Goal: Transaction & Acquisition: Book appointment/travel/reservation

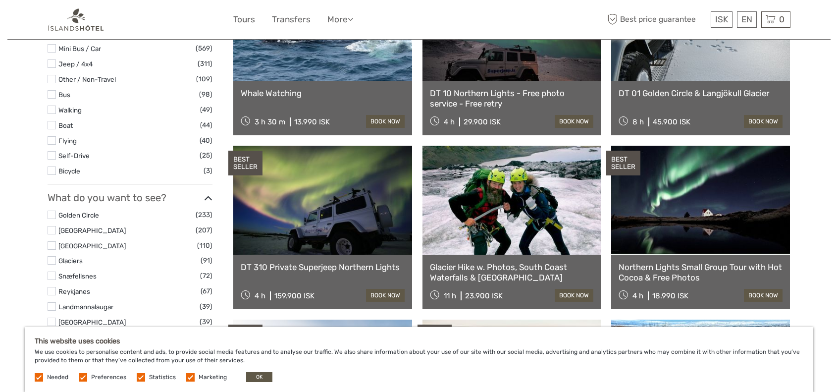
scroll to position [347, 0]
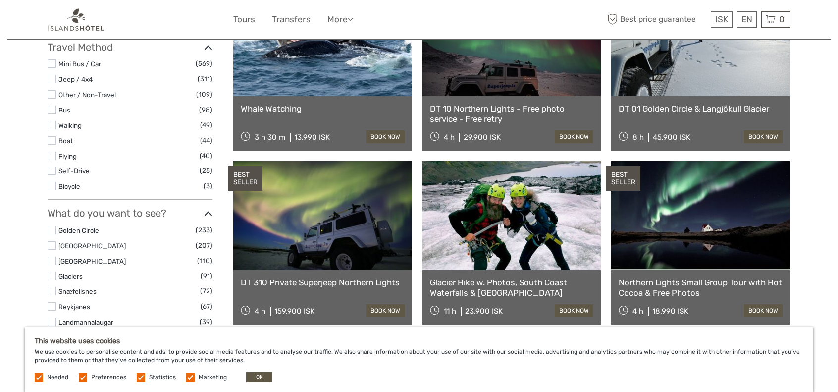
click at [51, 226] on label at bounding box center [52, 230] width 8 height 8
click at [0, 0] on input "checkbox" at bounding box center [0, 0] width 0 height 0
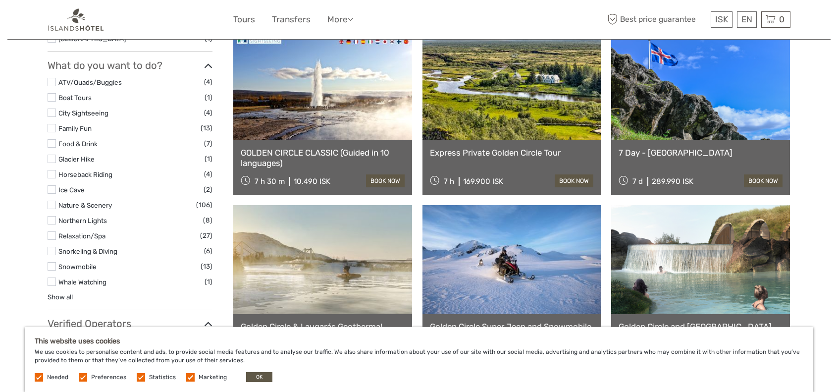
scroll to position [601, 0]
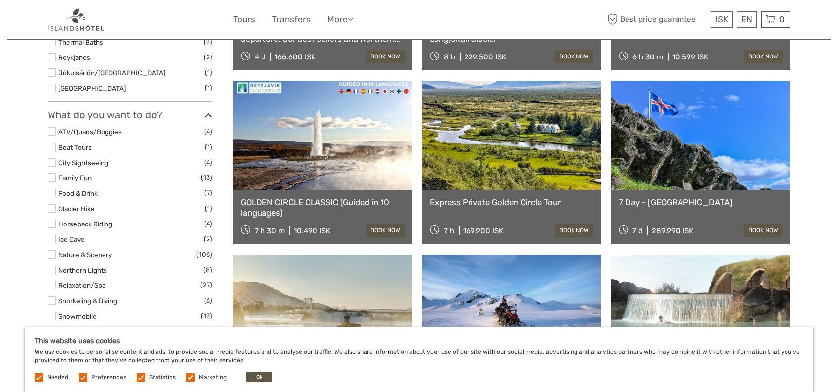
click at [266, 116] on link at bounding box center [322, 135] width 179 height 109
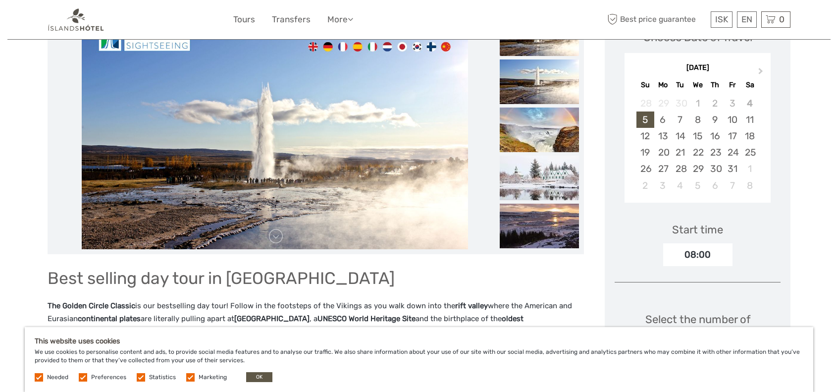
scroll to position [99, 0]
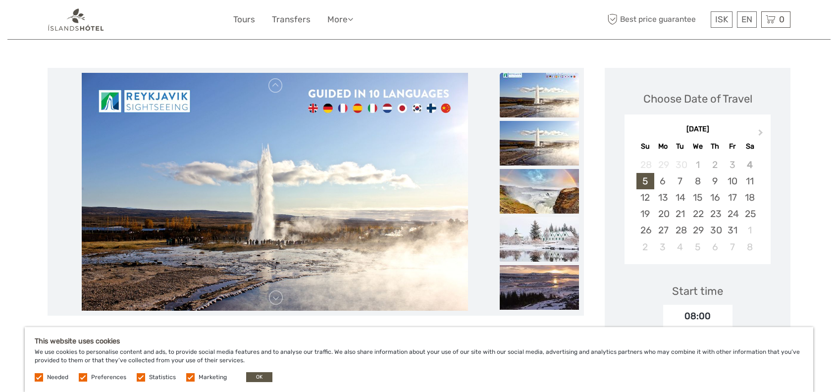
click at [523, 242] on img at bounding box center [539, 239] width 79 height 45
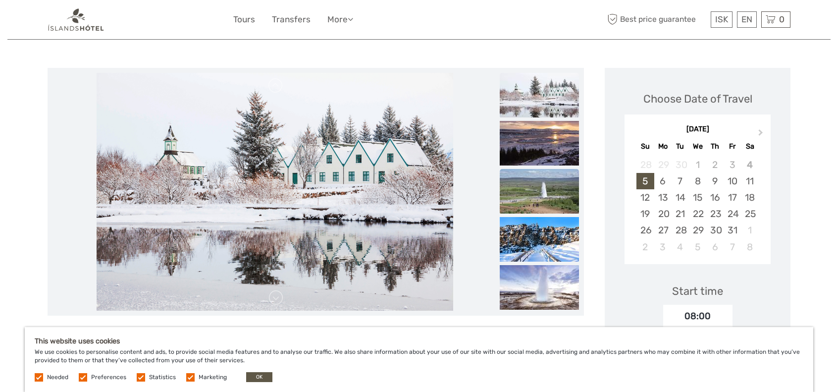
click at [537, 192] on img at bounding box center [539, 191] width 79 height 45
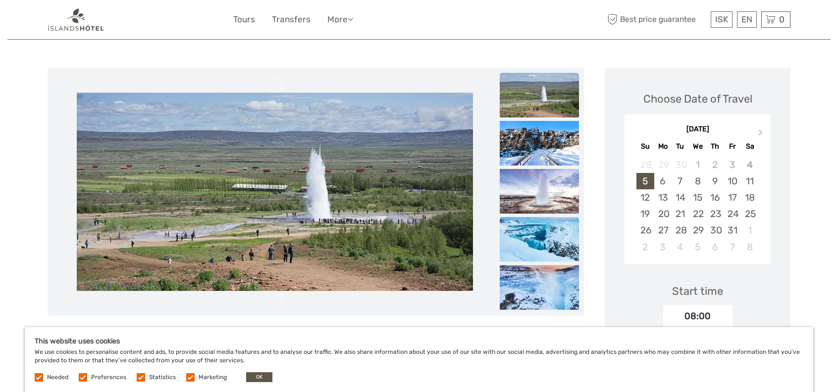
click at [551, 234] on img at bounding box center [539, 239] width 79 height 45
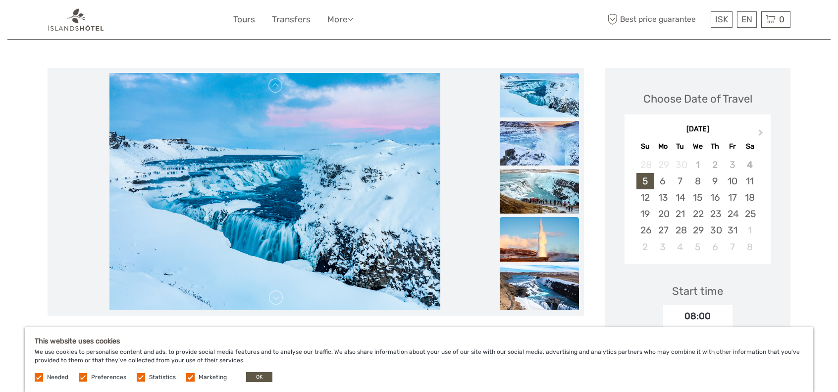
click at [555, 240] on img at bounding box center [539, 239] width 79 height 45
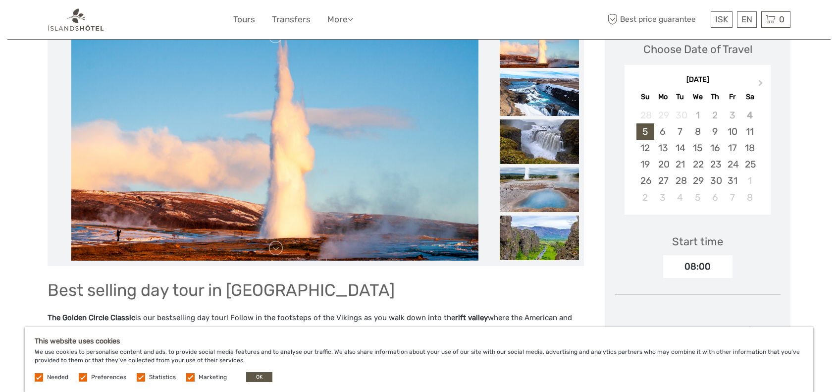
scroll to position [198, 0]
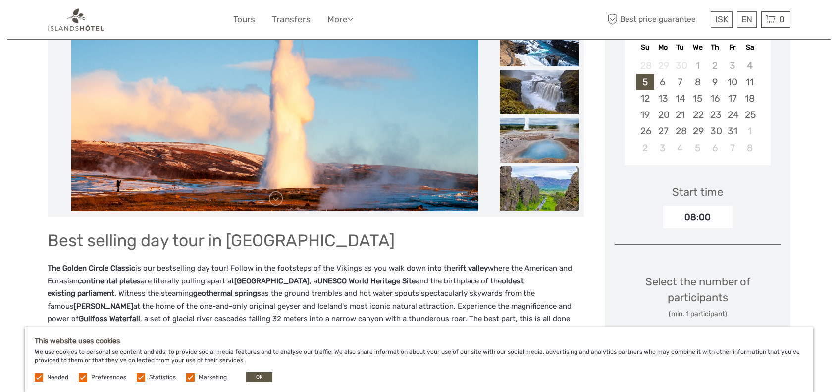
click at [540, 193] on img at bounding box center [539, 188] width 79 height 45
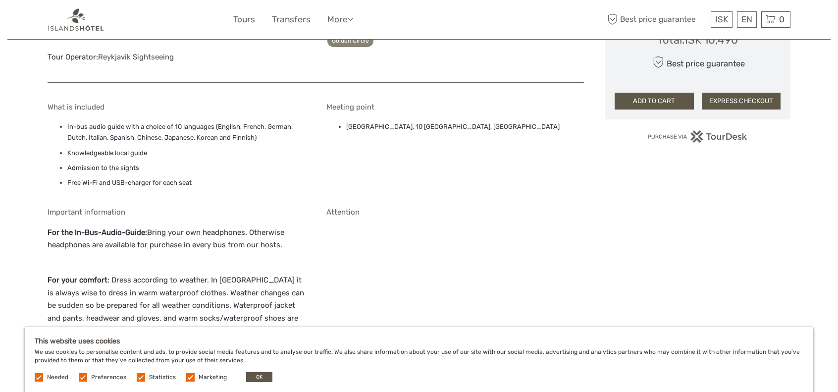
scroll to position [743, 0]
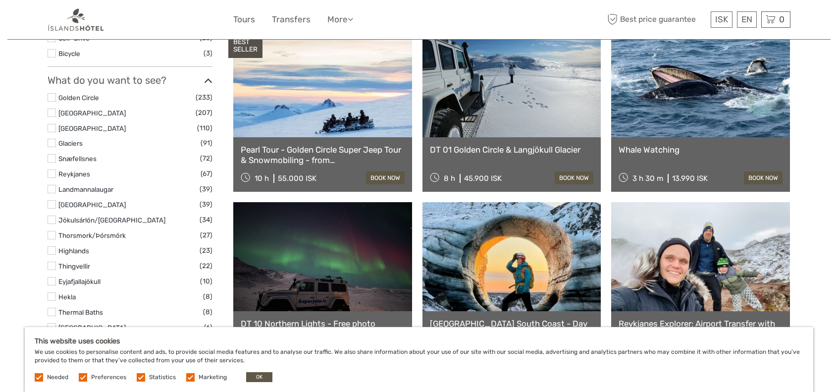
scroll to position [495, 0]
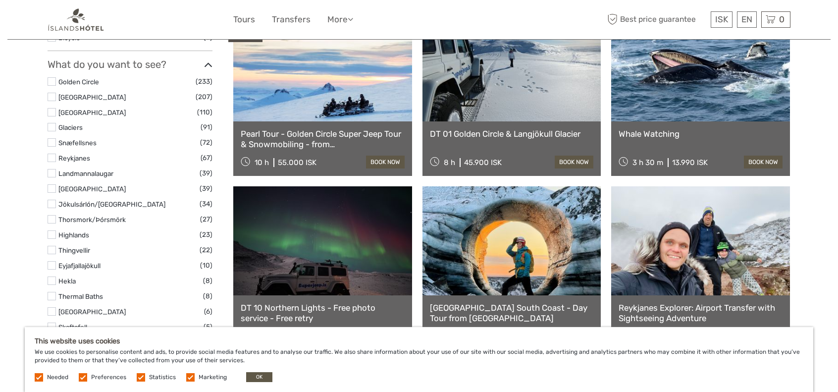
click at [56, 106] on li "Reykjavík City (110)" at bounding box center [130, 111] width 165 height 11
click at [50, 108] on label at bounding box center [52, 112] width 8 height 8
click at [0, 0] on input "checkbox" at bounding box center [0, 0] width 0 height 0
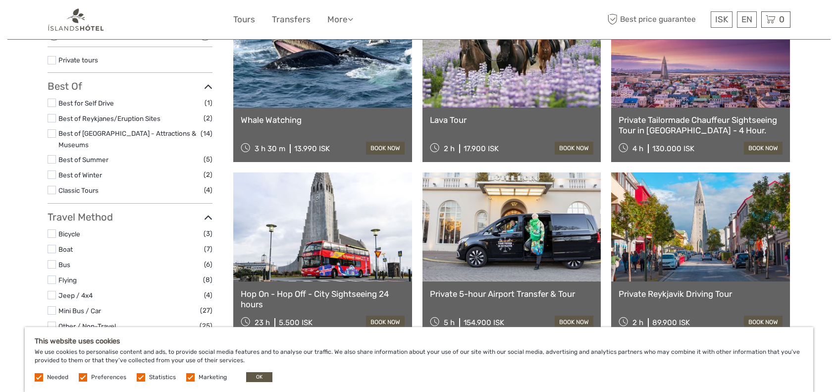
scroll to position [204, 0]
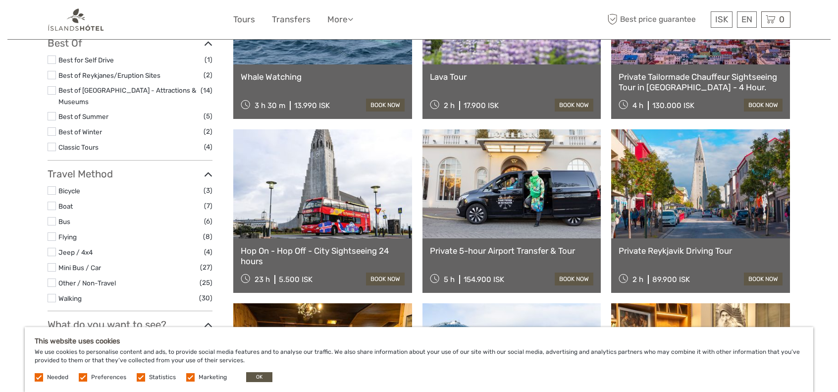
click at [319, 215] on link at bounding box center [322, 183] width 179 height 109
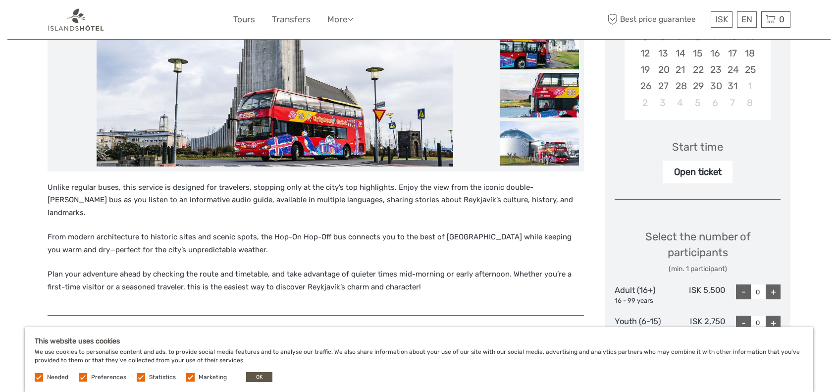
scroll to position [248, 0]
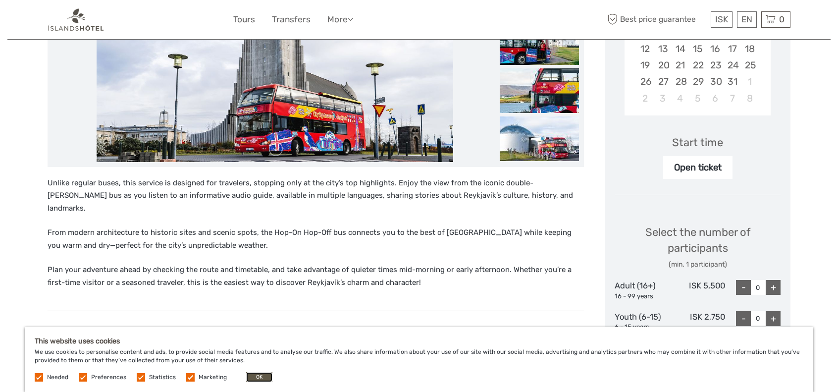
click at [250, 377] on button "OK" at bounding box center [259, 377] width 26 height 10
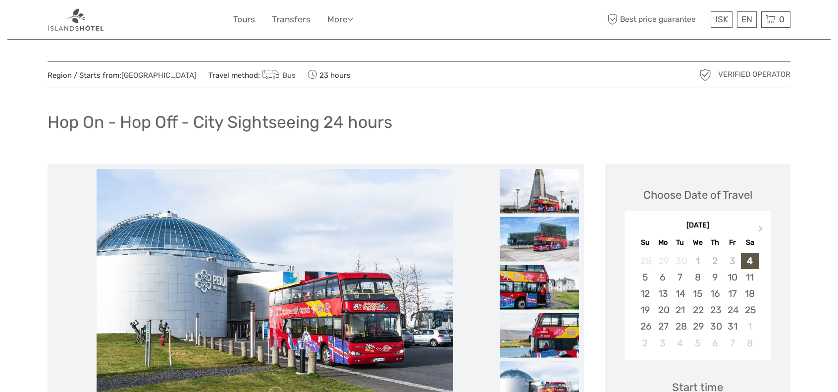
scroll to position [0, 0]
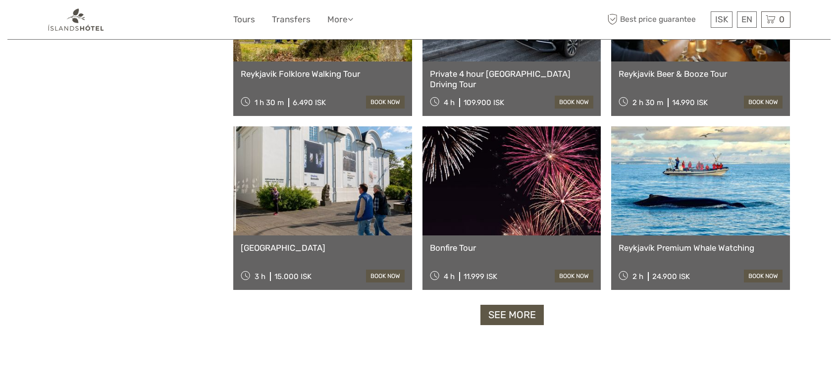
scroll to position [904, 0]
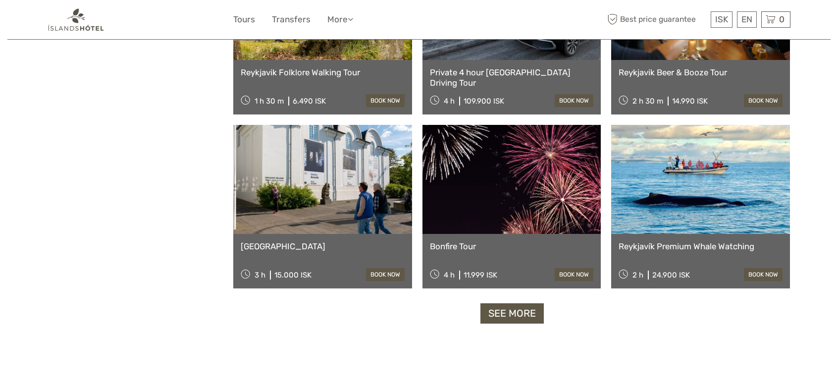
click at [500, 315] on link "See more" at bounding box center [511, 313] width 63 height 20
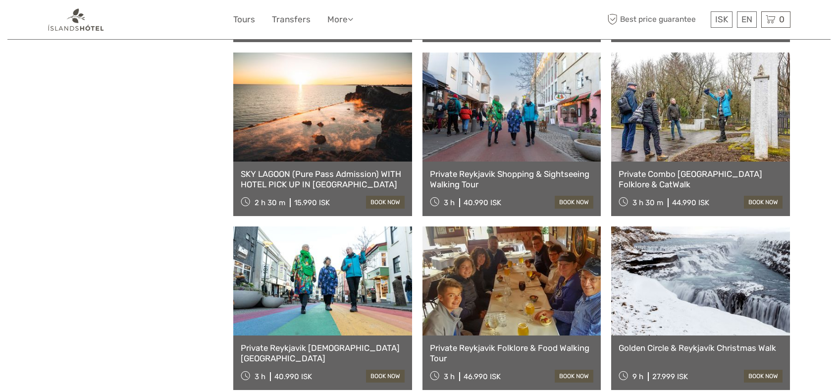
scroll to position [1498, 0]
click at [480, 171] on link "Private Reykjavik Shopping & Sightseeing Walking Tour" at bounding box center [512, 178] width 164 height 20
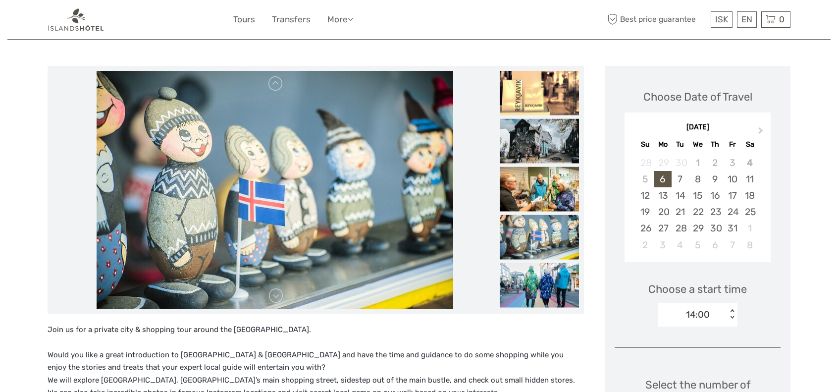
scroll to position [99, 0]
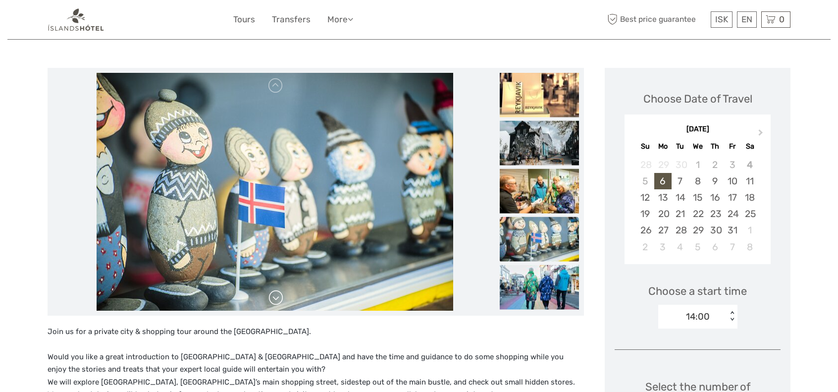
click at [277, 297] on link at bounding box center [276, 298] width 16 height 16
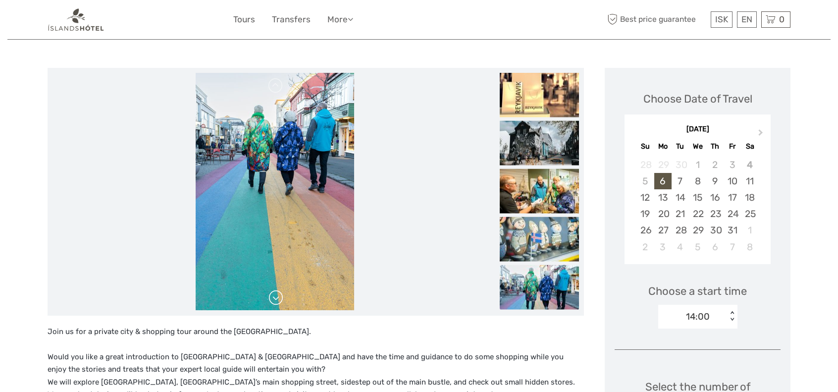
click at [277, 297] on link at bounding box center [276, 298] width 16 height 16
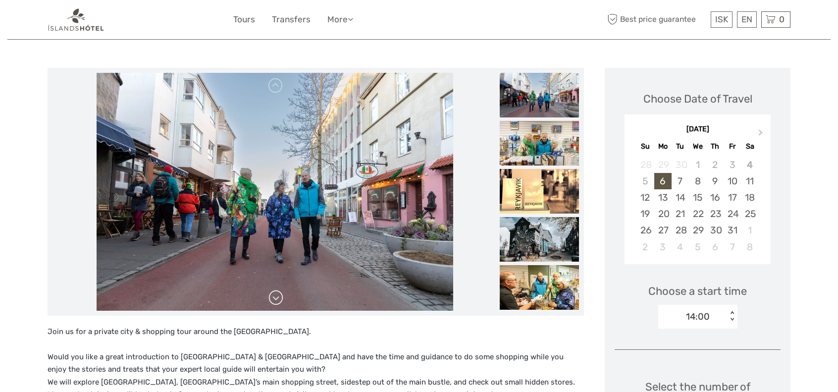
click at [277, 297] on link at bounding box center [276, 298] width 16 height 16
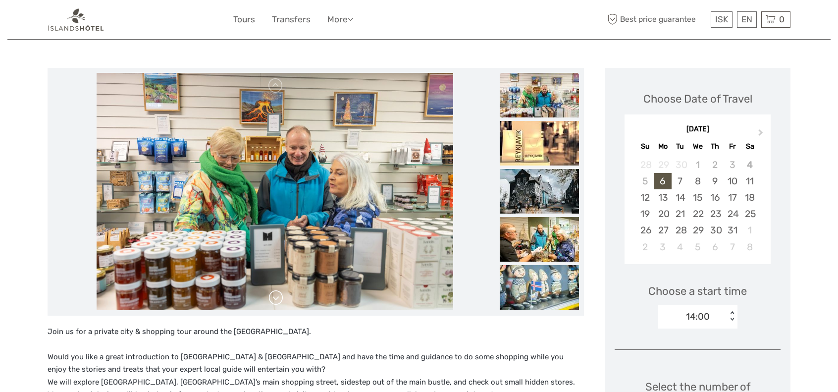
click at [277, 297] on link at bounding box center [276, 298] width 16 height 16
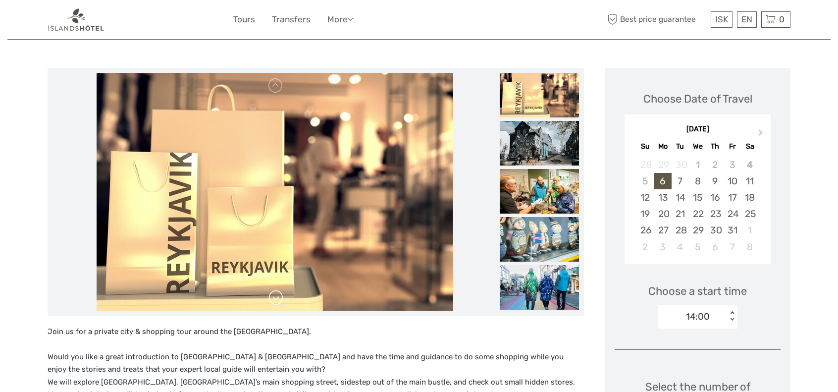
click at [277, 297] on link at bounding box center [276, 298] width 16 height 16
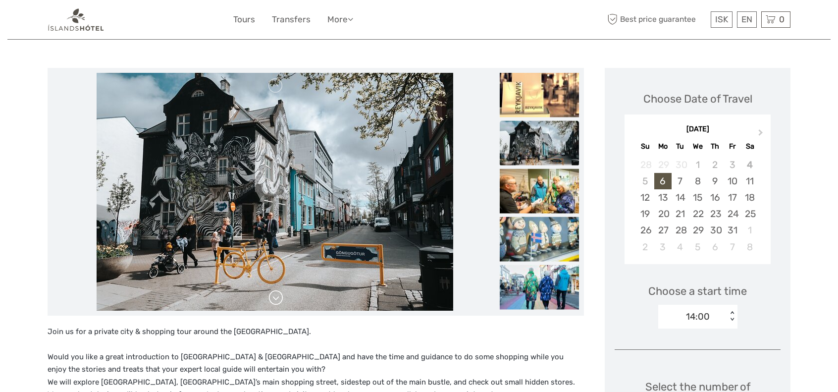
click at [277, 297] on link at bounding box center [276, 298] width 16 height 16
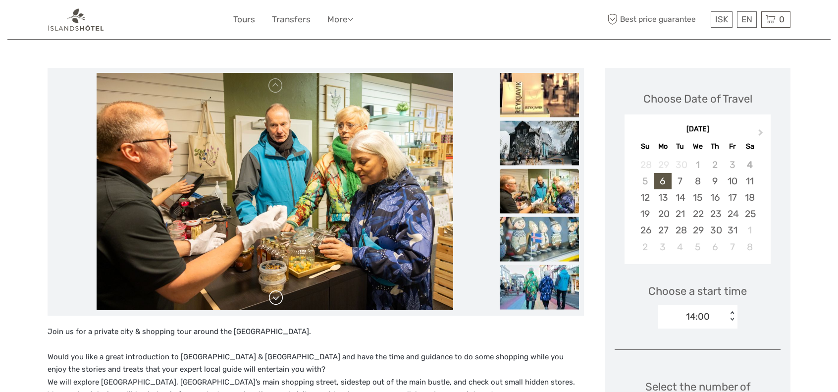
click at [277, 297] on link at bounding box center [276, 298] width 16 height 16
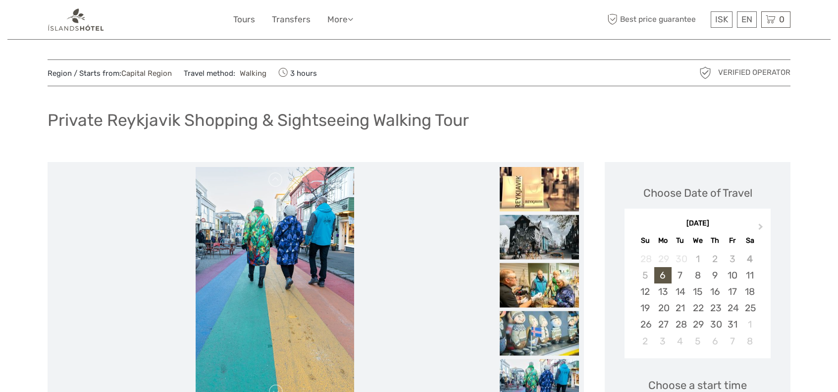
scroll to position [0, 0]
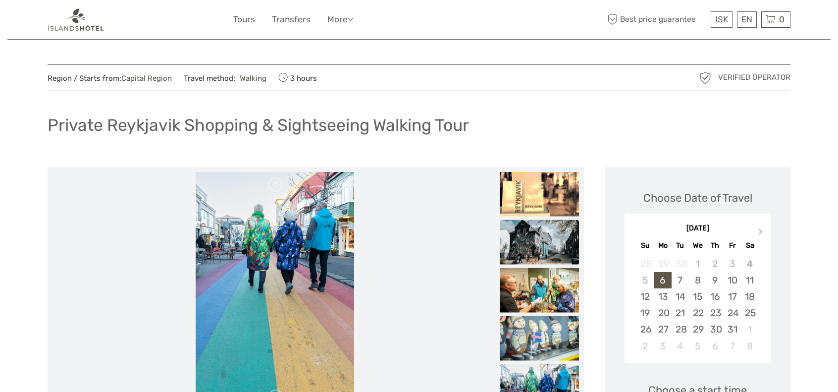
click at [533, 247] on img at bounding box center [539, 241] width 79 height 45
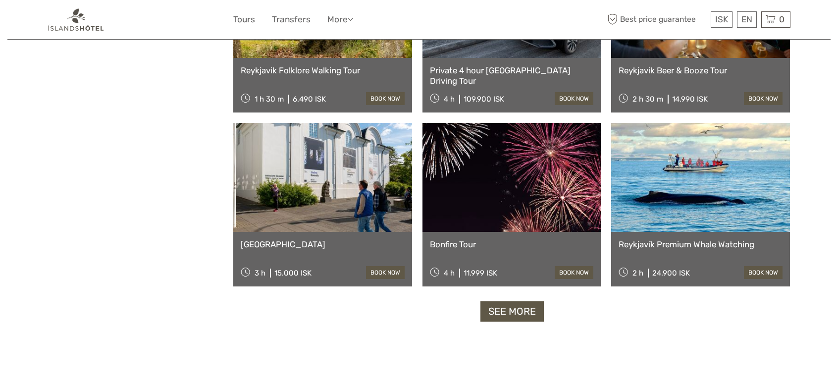
scroll to position [887, 0]
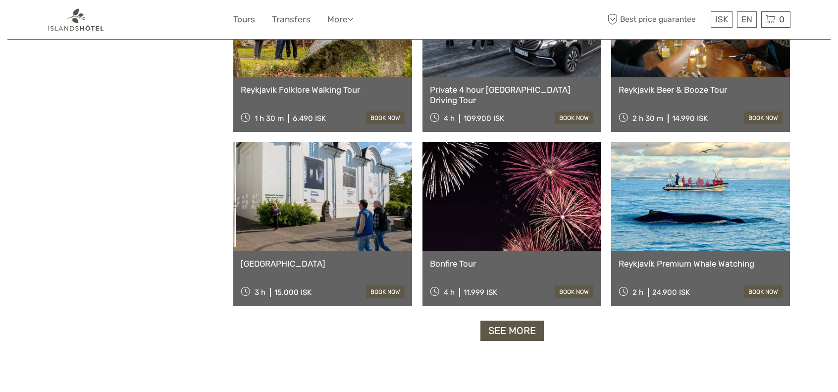
click at [506, 328] on link "See more" at bounding box center [511, 330] width 63 height 20
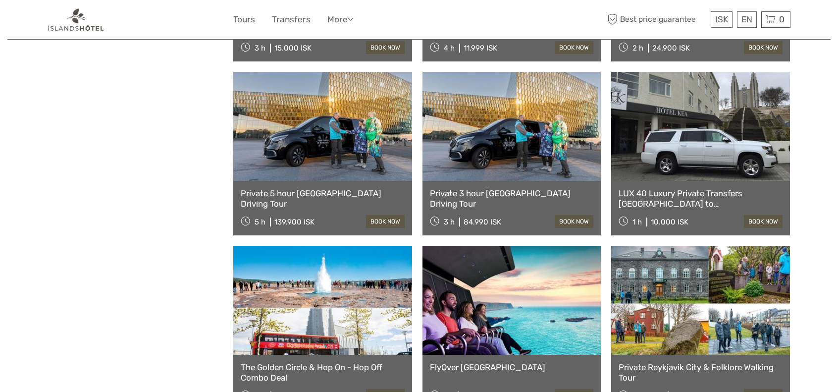
scroll to position [1134, 0]
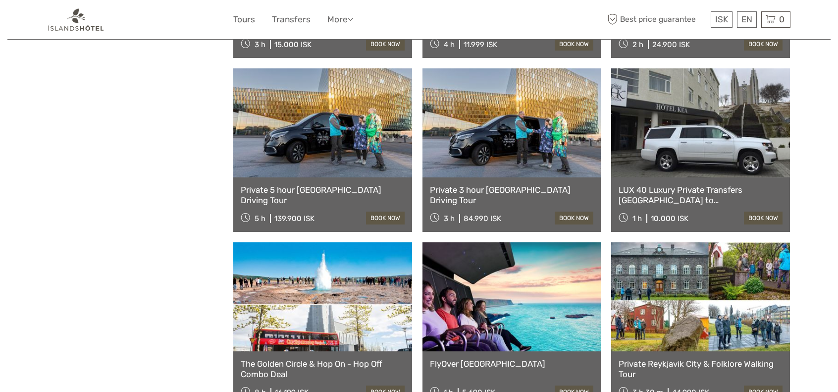
click at [515, 165] on link at bounding box center [511, 122] width 179 height 109
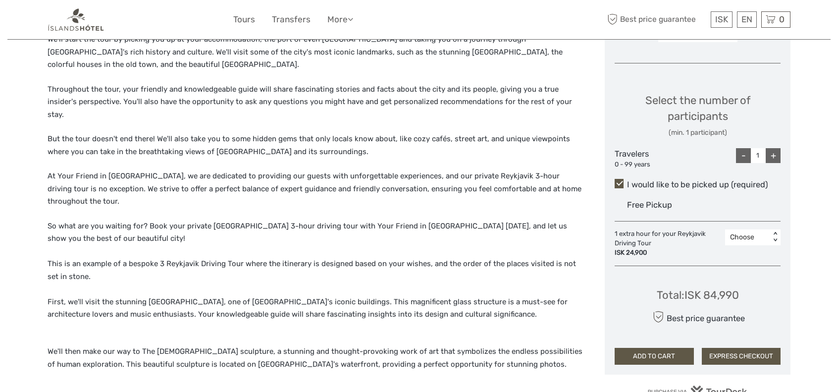
scroll to position [446, 0]
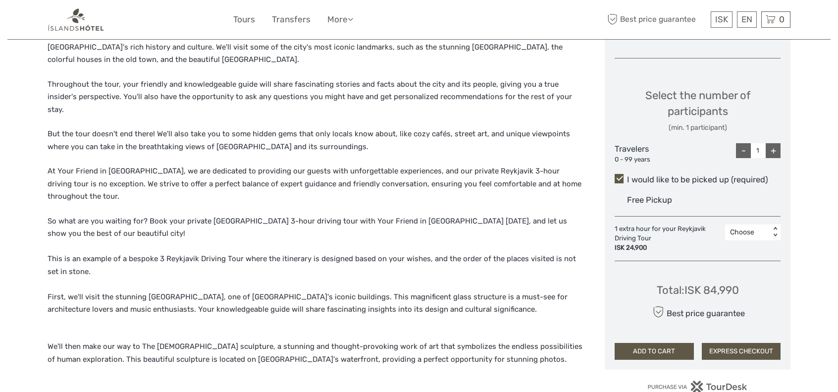
click at [772, 149] on div "+" at bounding box center [772, 150] width 15 height 15
type input "2"
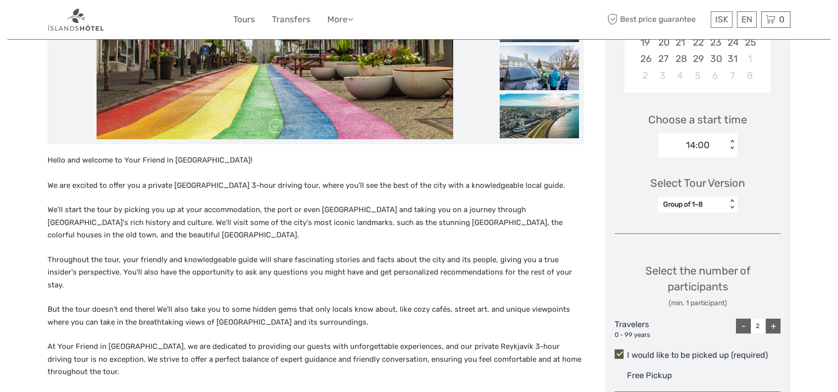
scroll to position [248, 0]
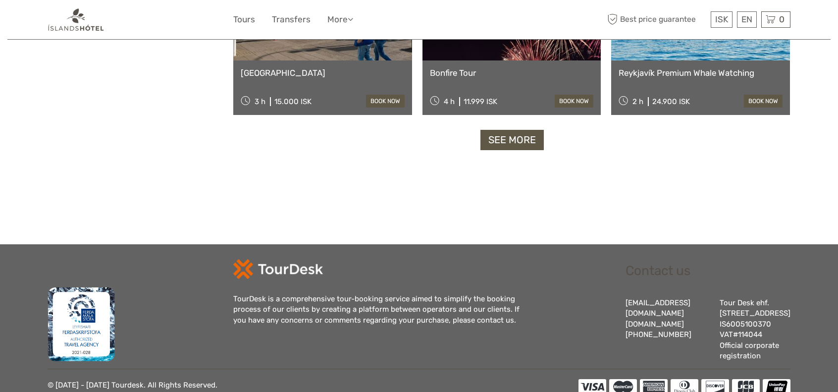
scroll to position [986, 0]
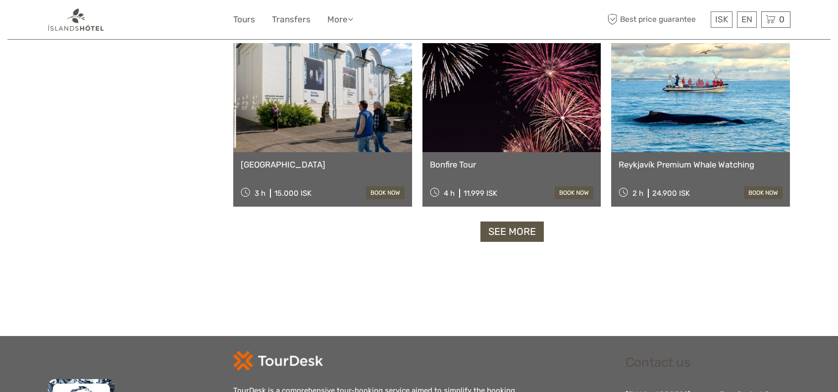
click at [508, 230] on link "See more" at bounding box center [511, 231] width 63 height 20
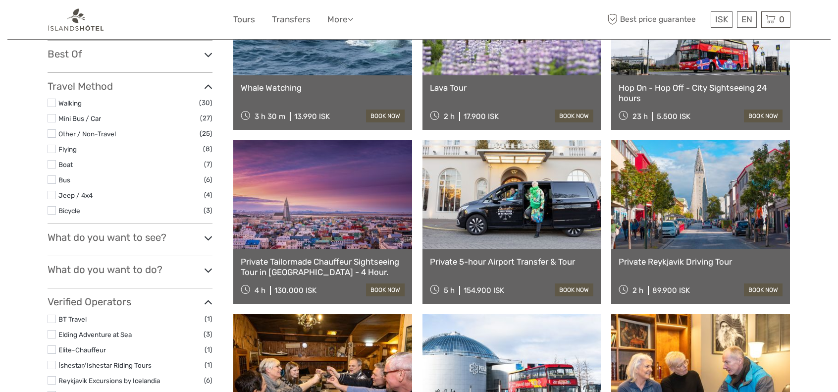
scroll to position [243, 0]
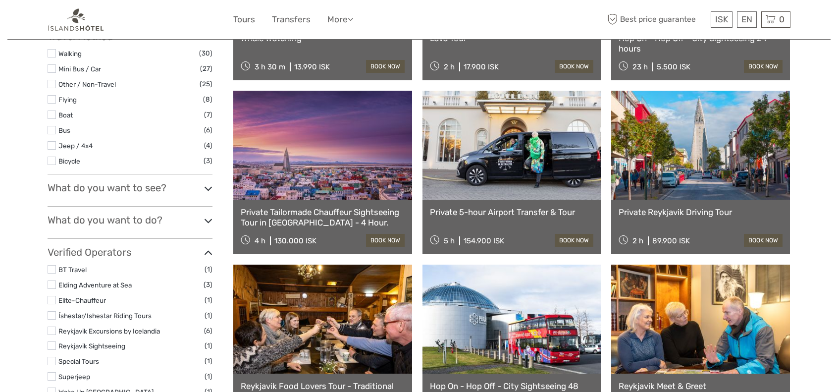
click at [53, 67] on label at bounding box center [52, 68] width 8 height 8
click at [0, 0] on input "checkbox" at bounding box center [0, 0] width 0 height 0
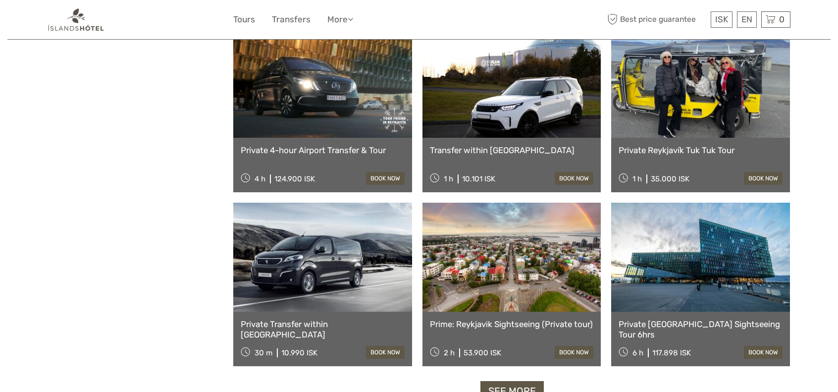
scroll to position [848, 0]
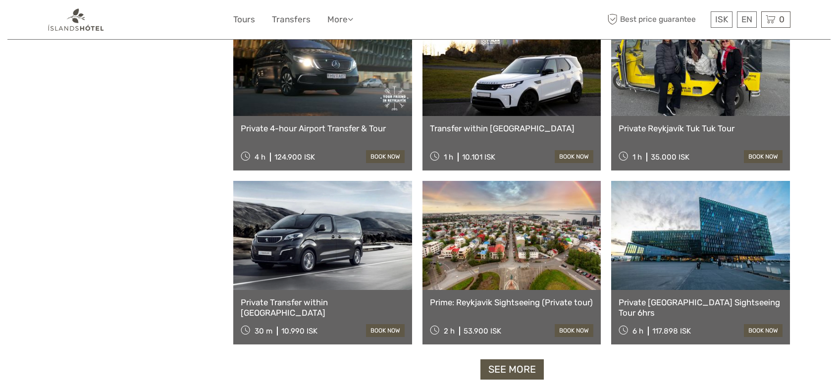
click at [670, 111] on link at bounding box center [700, 61] width 179 height 109
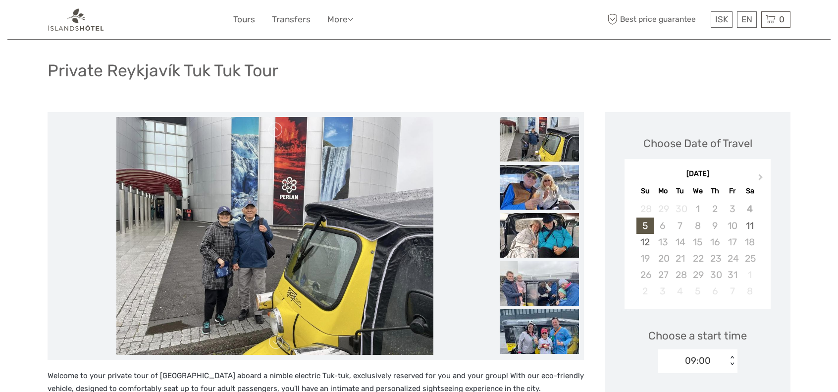
scroll to position [50, 0]
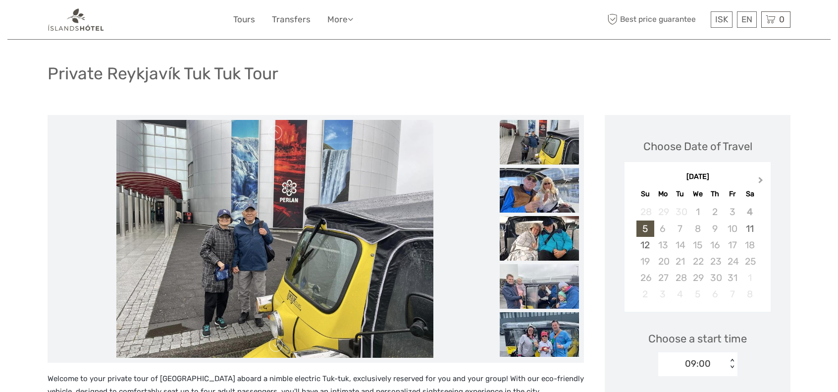
click at [761, 176] on button "Next Month" at bounding box center [762, 182] width 16 height 16
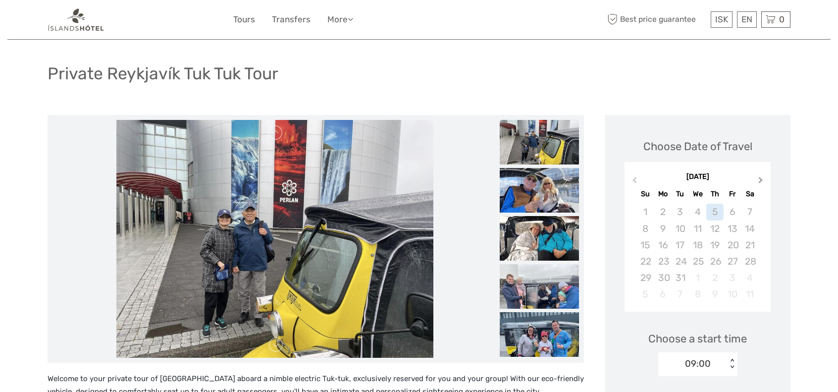
click at [761, 176] on button "Next Month" at bounding box center [762, 182] width 16 height 16
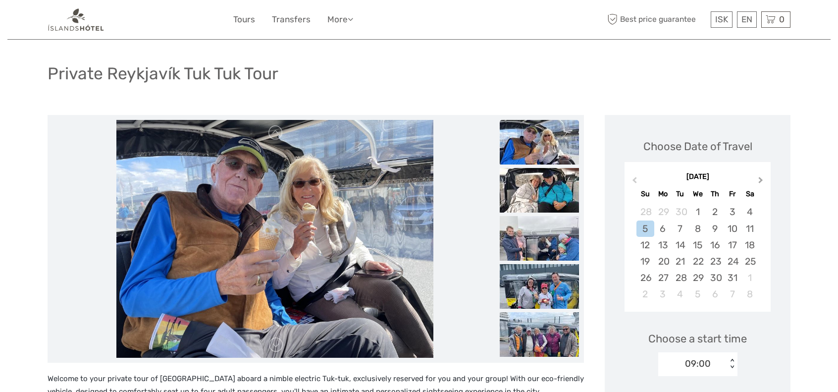
click at [761, 176] on button "Next Month" at bounding box center [762, 182] width 16 height 16
click at [634, 180] on span "Previous Month" at bounding box center [634, 182] width 0 height 14
click at [715, 256] on div "20" at bounding box center [714, 261] width 17 height 16
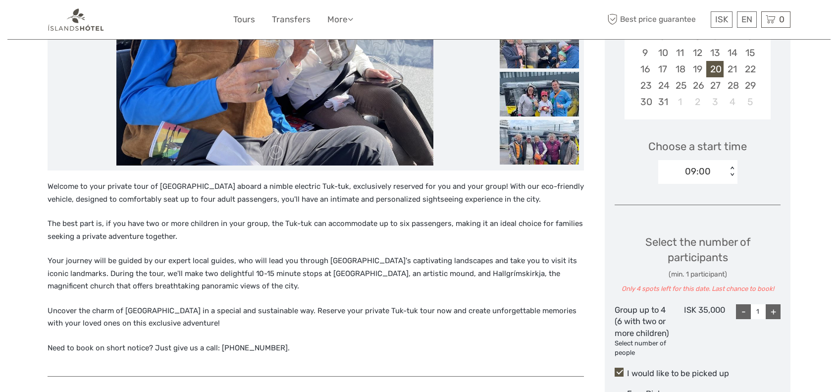
scroll to position [297, 0]
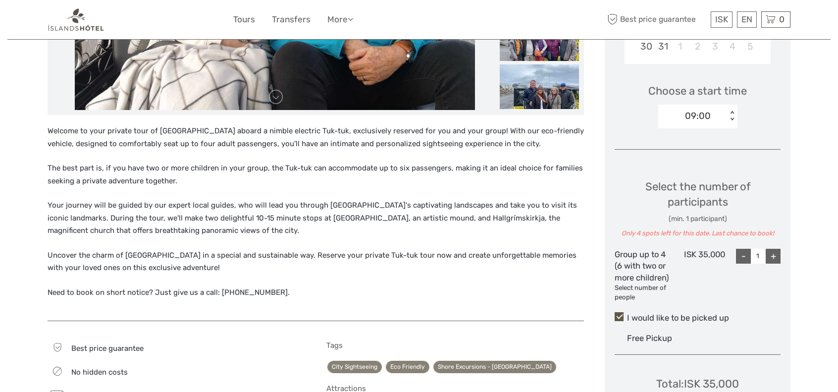
click at [777, 257] on div "+" at bounding box center [772, 256] width 15 height 15
type input "2"
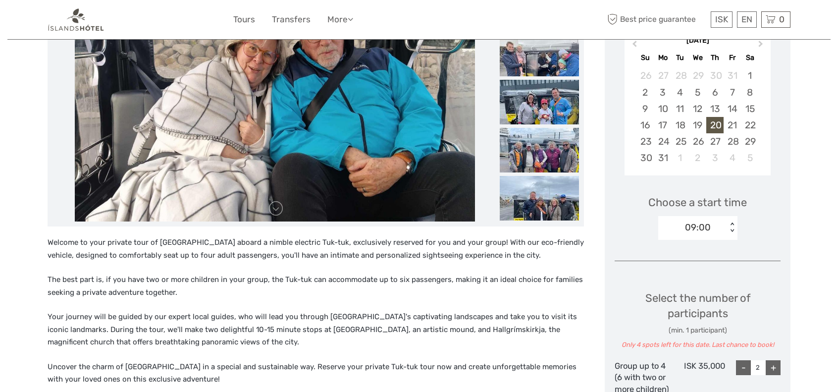
scroll to position [50, 0]
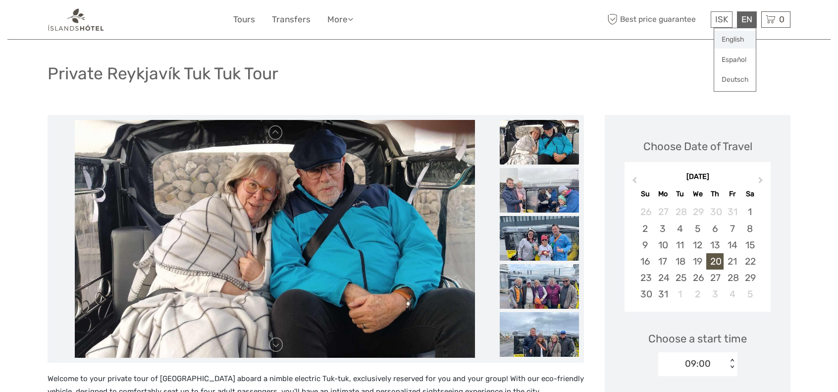
click at [727, 37] on link "English" at bounding box center [735, 40] width 42 height 18
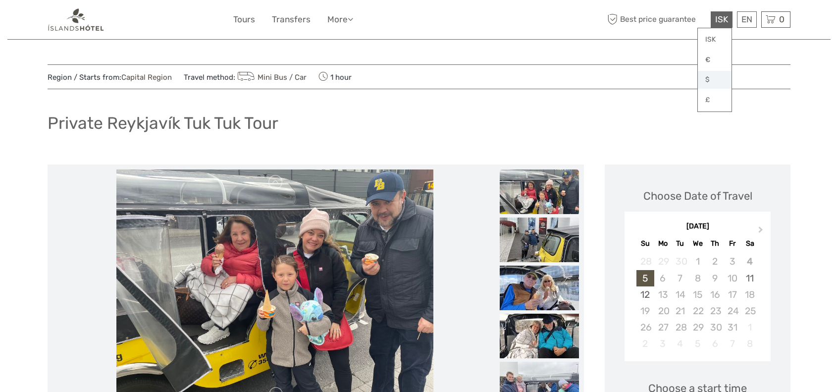
click at [709, 78] on link "$" at bounding box center [715, 80] width 34 height 18
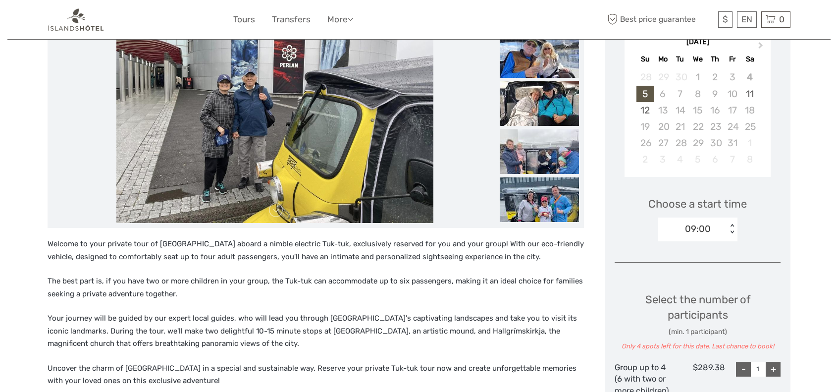
scroll to position [149, 0]
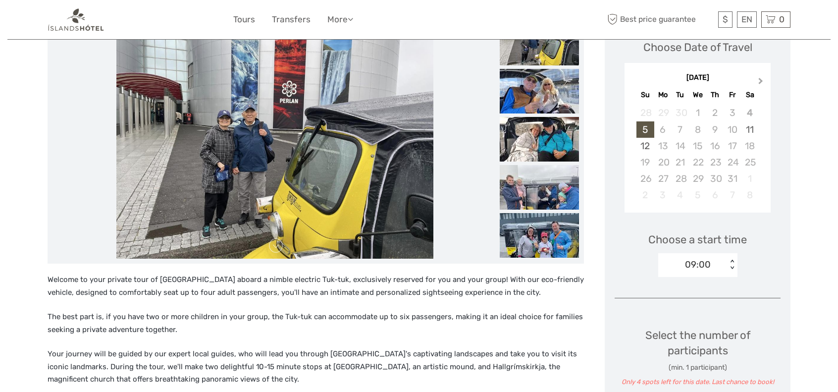
click at [760, 78] on span "Next Month" at bounding box center [760, 83] width 0 height 14
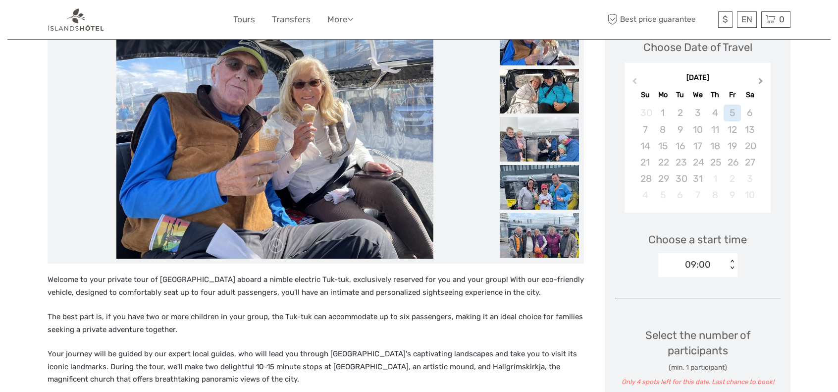
click at [760, 78] on span "Next Month" at bounding box center [760, 83] width 0 height 14
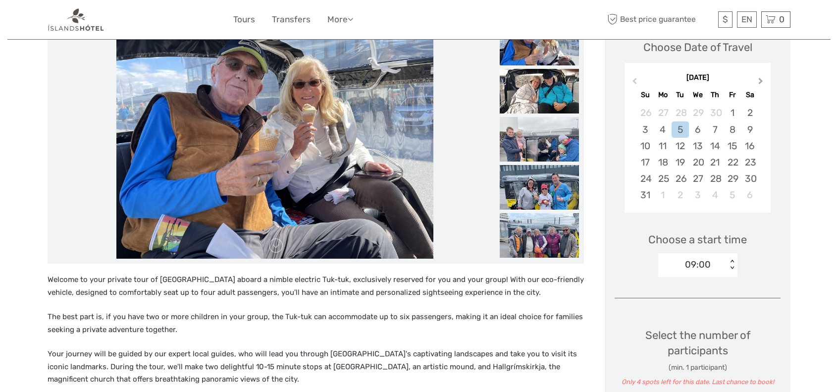
click at [760, 78] on span "Next Month" at bounding box center [760, 83] width 0 height 14
click at [713, 159] on div "20" at bounding box center [714, 162] width 17 height 16
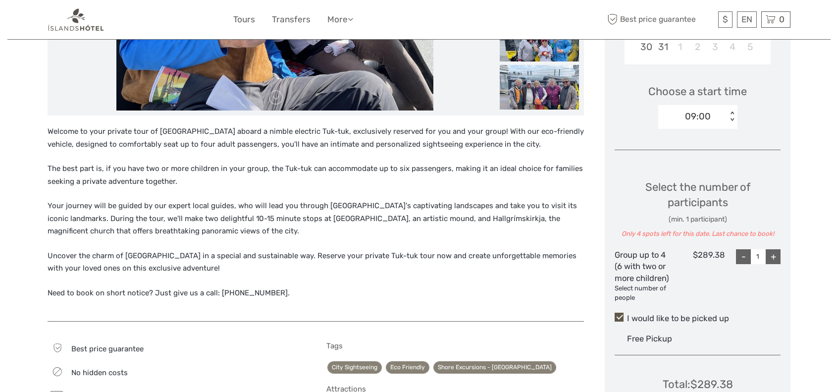
scroll to position [297, 0]
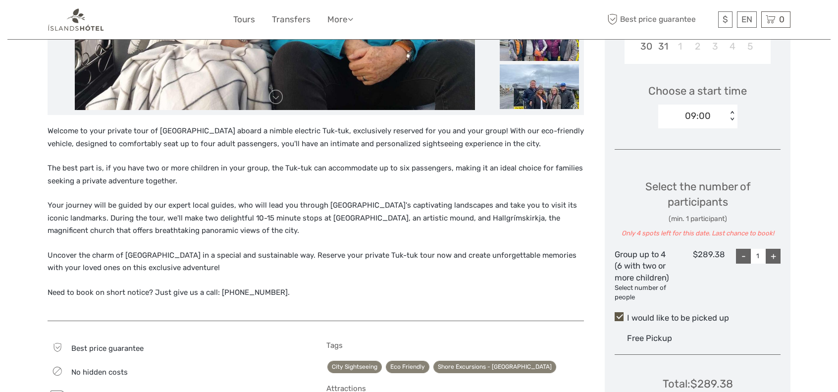
click at [775, 255] on div "+" at bounding box center [772, 256] width 15 height 15
type input "2"
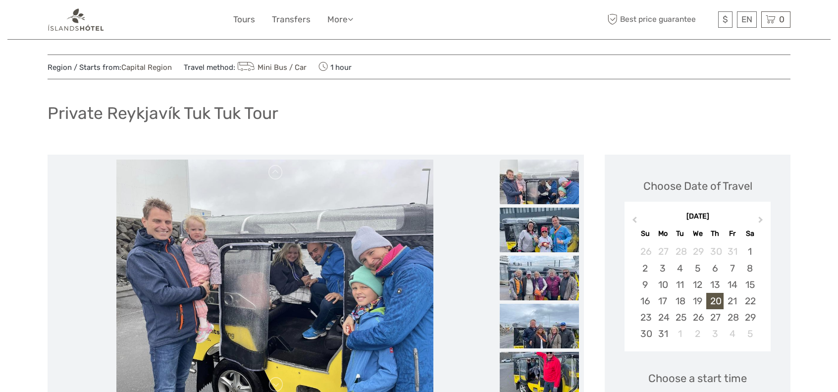
scroll to position [0, 0]
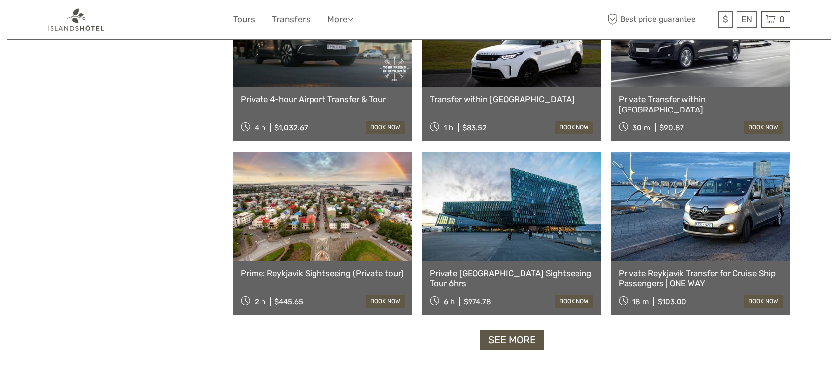
scroll to position [848, 0]
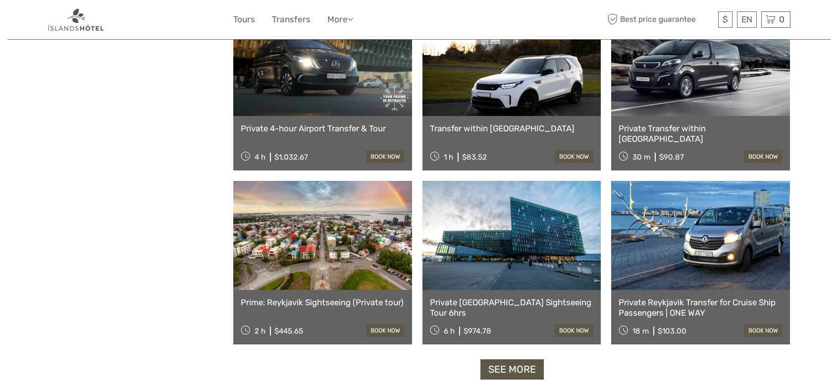
click at [320, 261] on link at bounding box center [322, 235] width 179 height 109
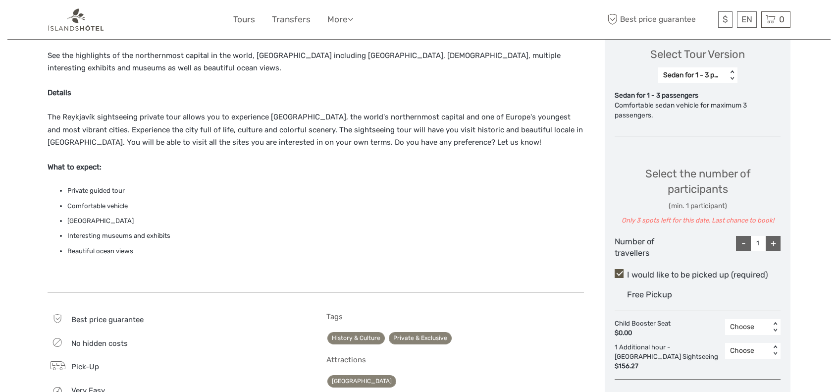
scroll to position [446, 0]
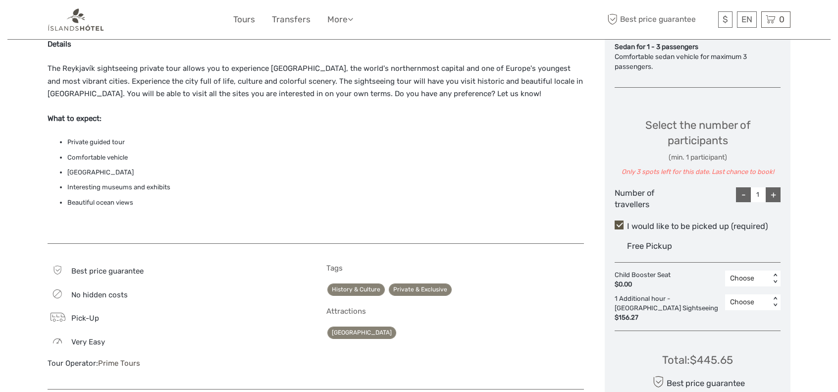
click at [777, 193] on div "+" at bounding box center [772, 194] width 15 height 15
type input "2"
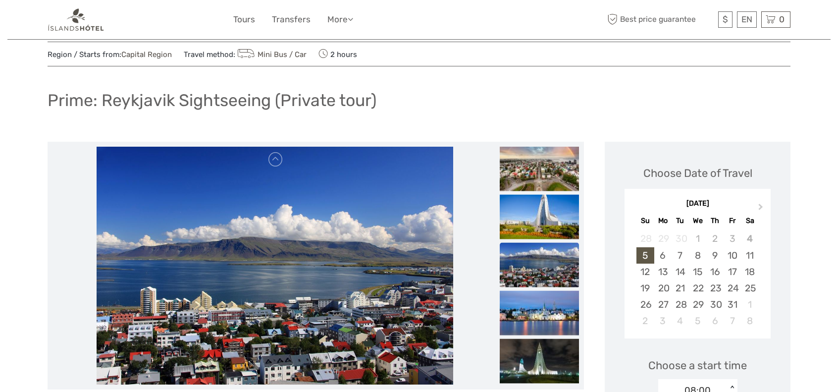
scroll to position [0, 0]
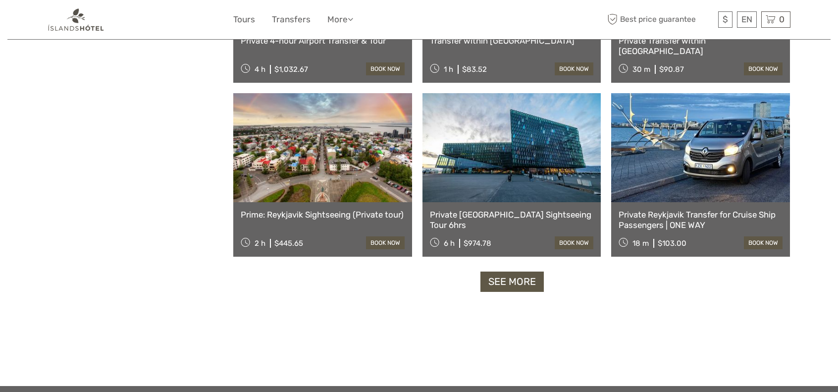
scroll to position [941, 0]
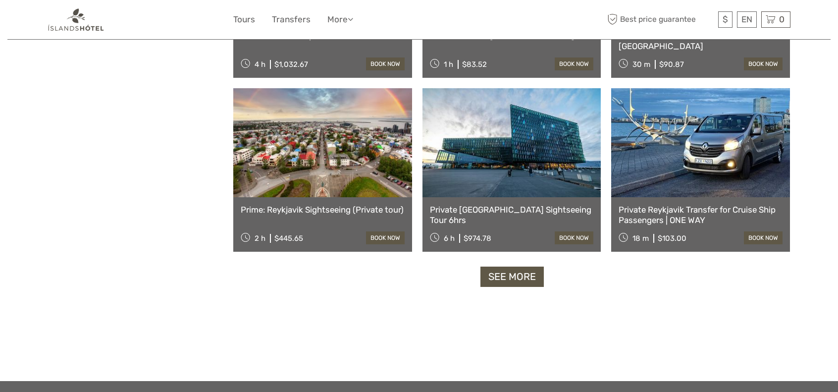
click at [693, 137] on link at bounding box center [700, 142] width 179 height 109
click at [511, 275] on link "See more" at bounding box center [511, 276] width 63 height 20
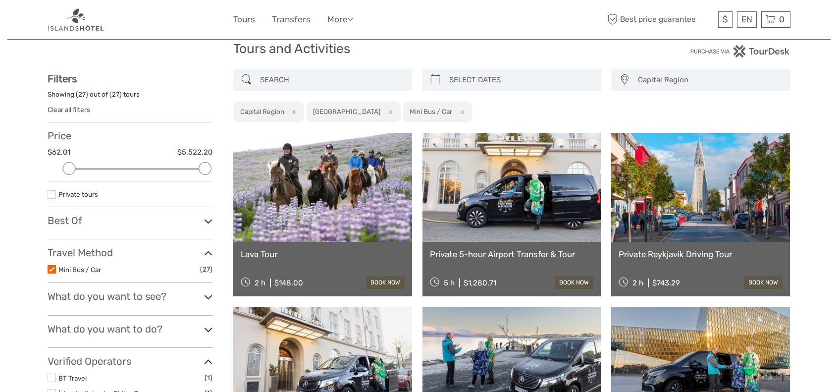
scroll to position [99, 0]
